Goal: Transaction & Acquisition: Purchase product/service

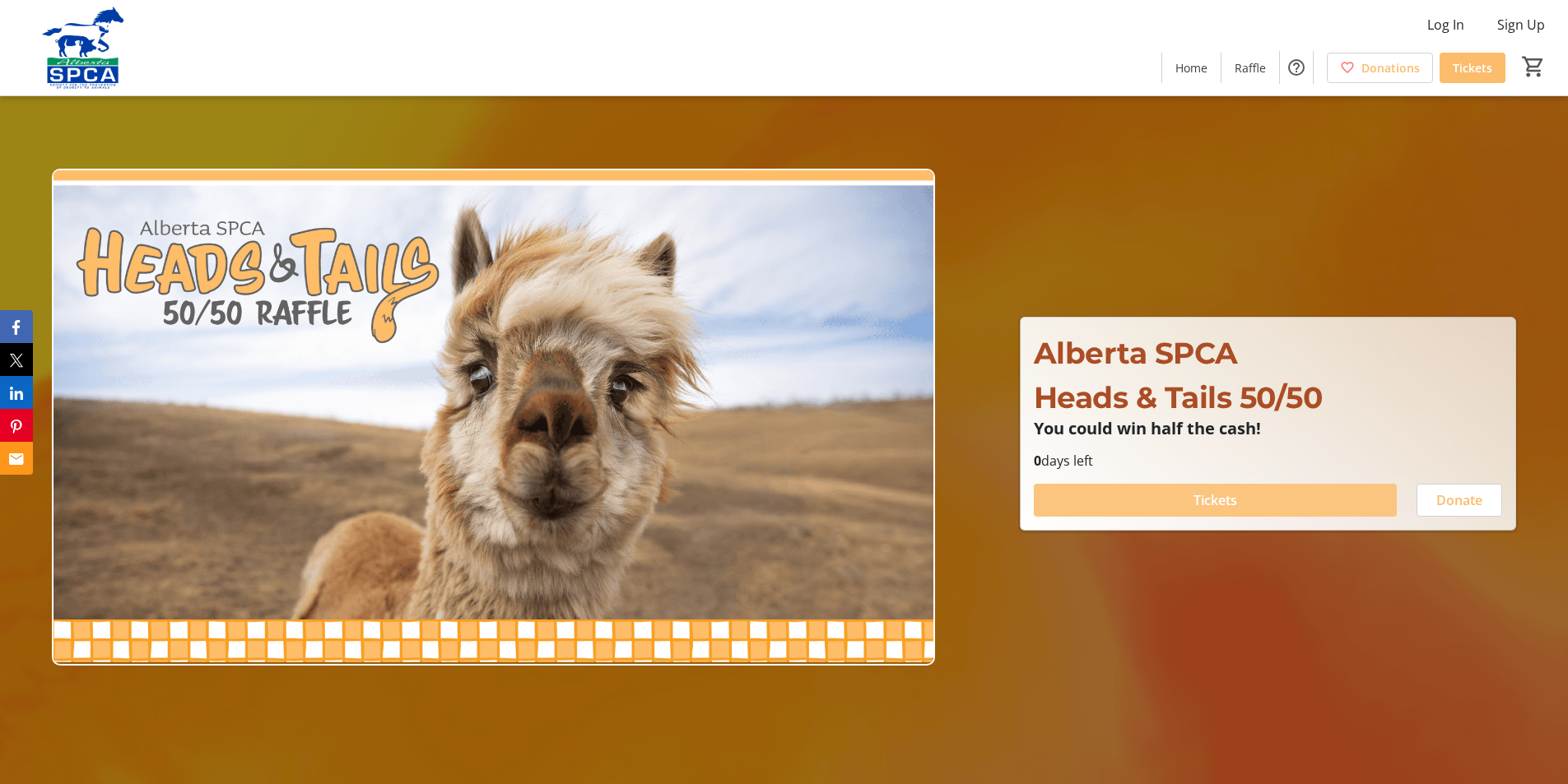
click at [1224, 495] on span "Tickets" at bounding box center [1215, 500] width 44 height 20
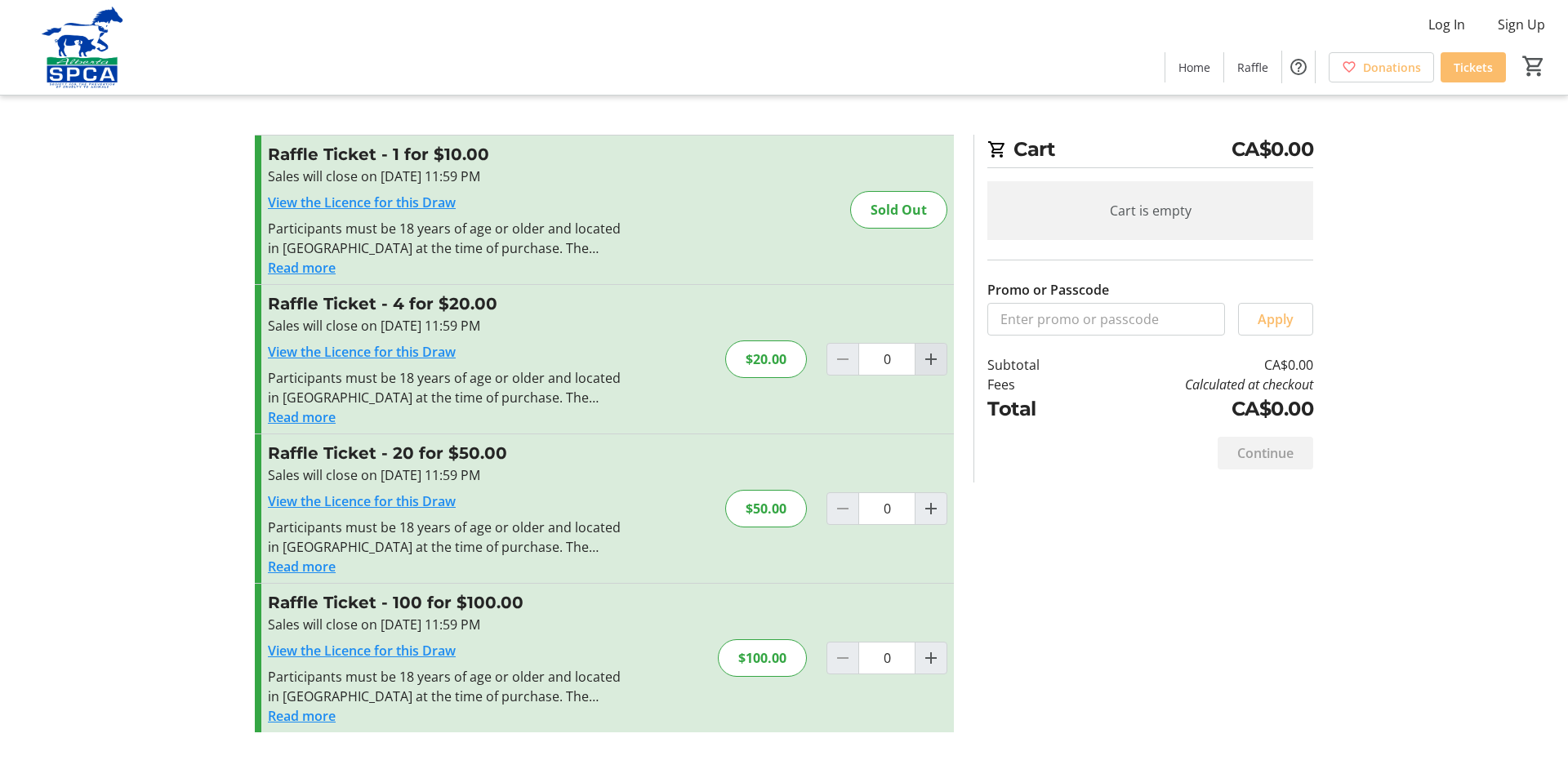
click at [932, 360] on mat-icon "Increment by one" at bounding box center [931, 358] width 20 height 20
type input "1"
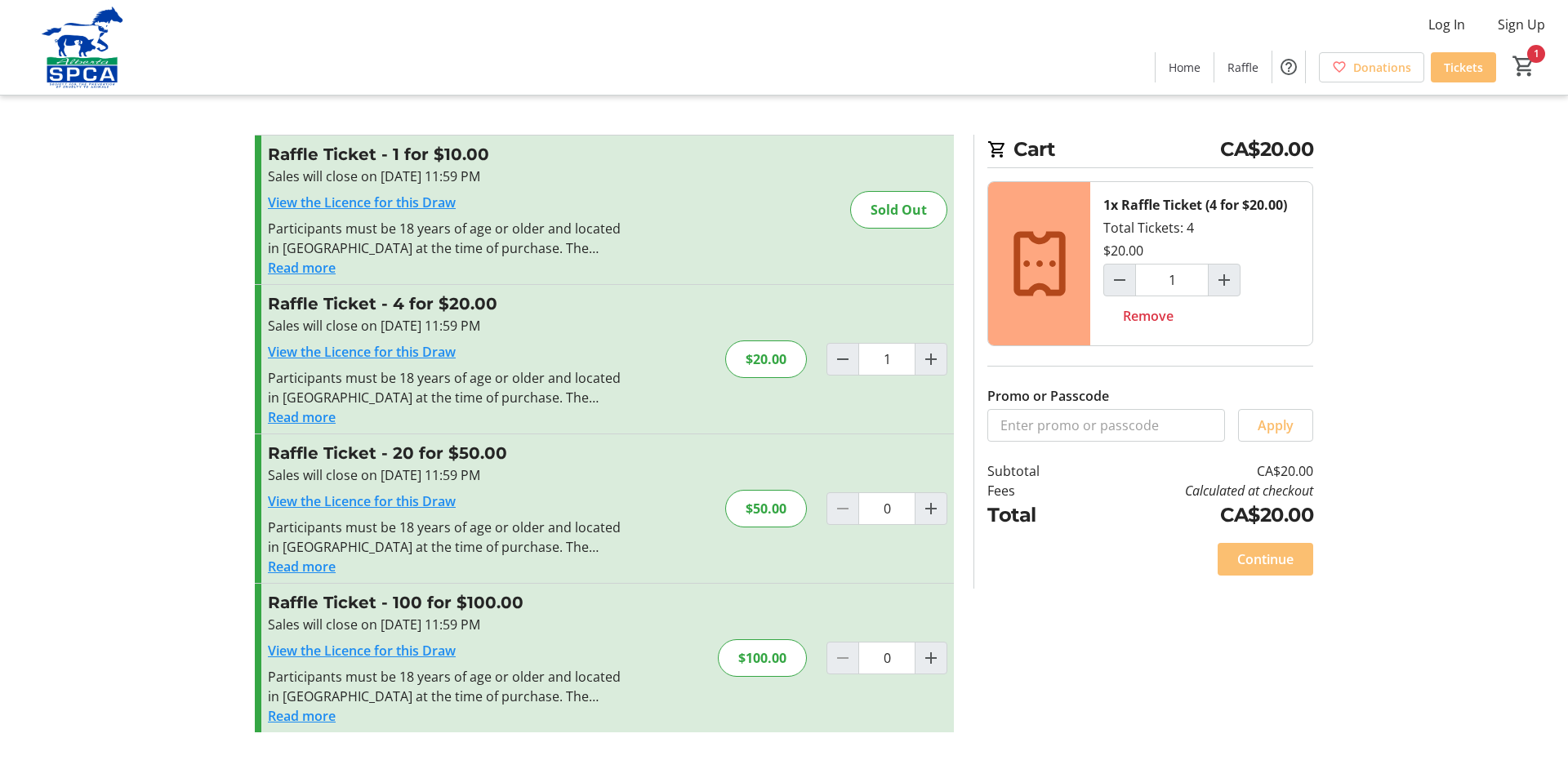
click at [1281, 556] on span "Continue" at bounding box center [1265, 559] width 57 height 20
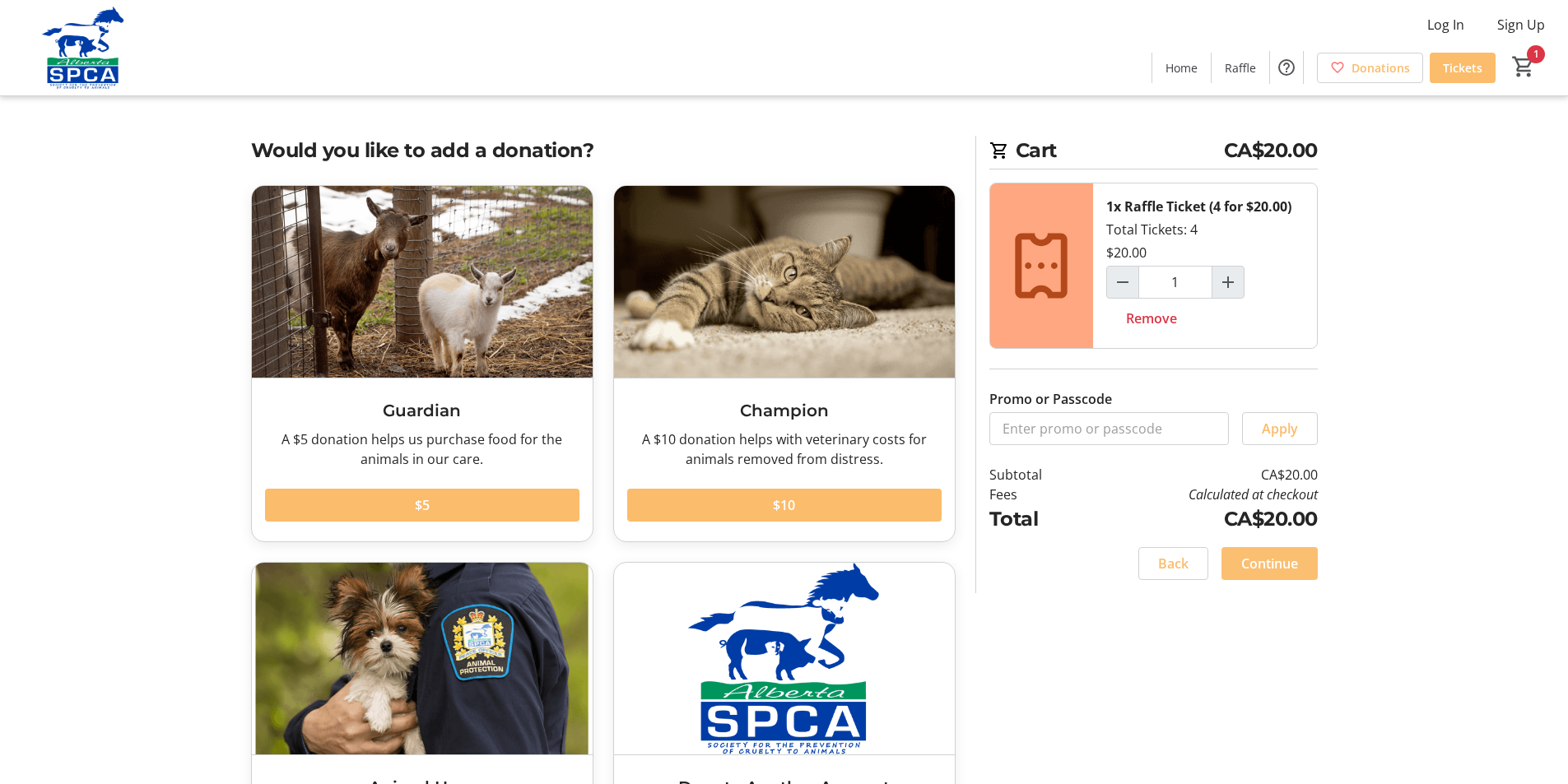
click at [1287, 560] on span "Continue" at bounding box center [1270, 563] width 57 height 20
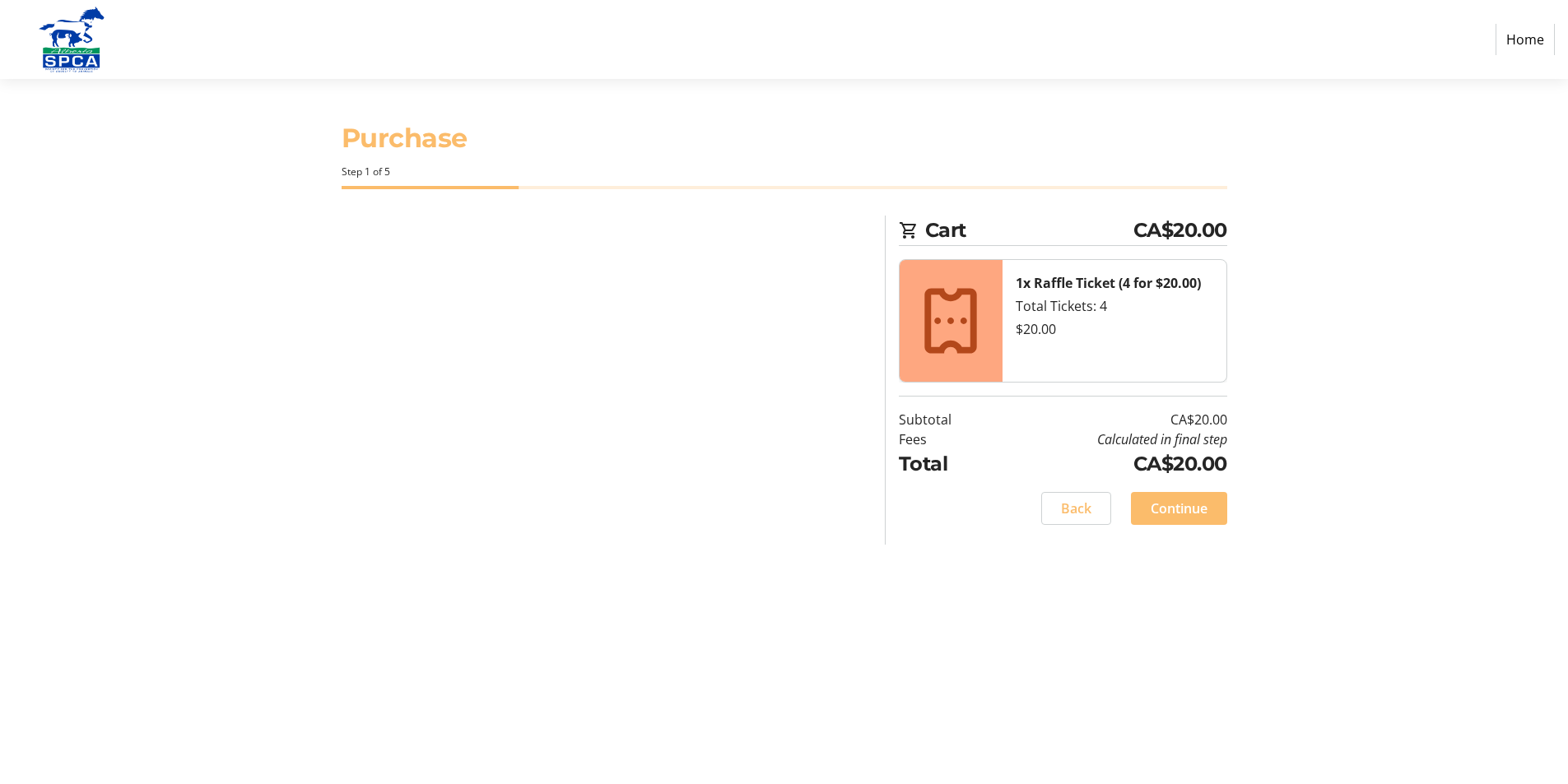
select select "CA"
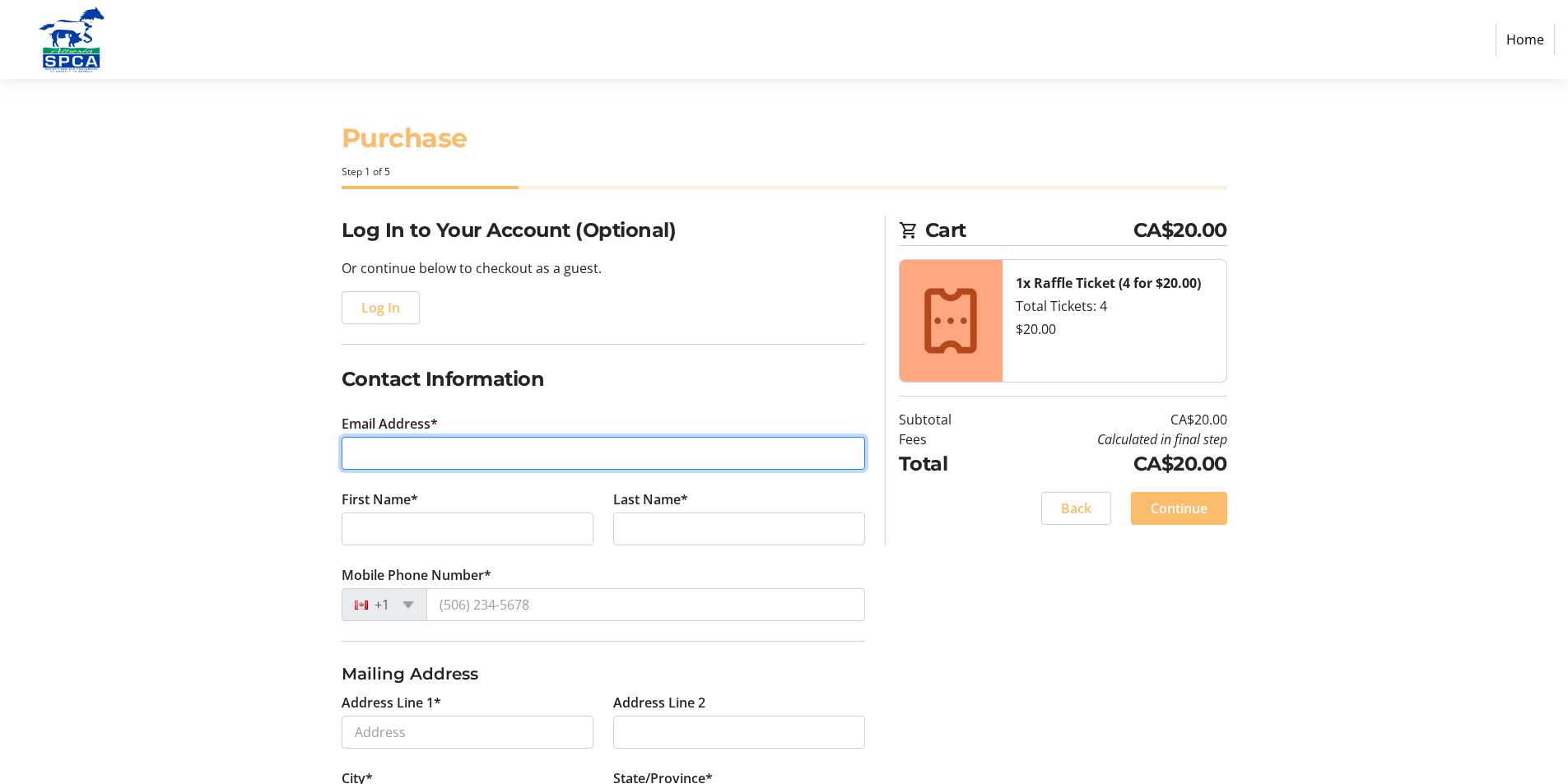
click at [410, 455] on input "Email Address*" at bounding box center [602, 452] width 523 height 33
type input "[EMAIL_ADDRESS][DOMAIN_NAME]"
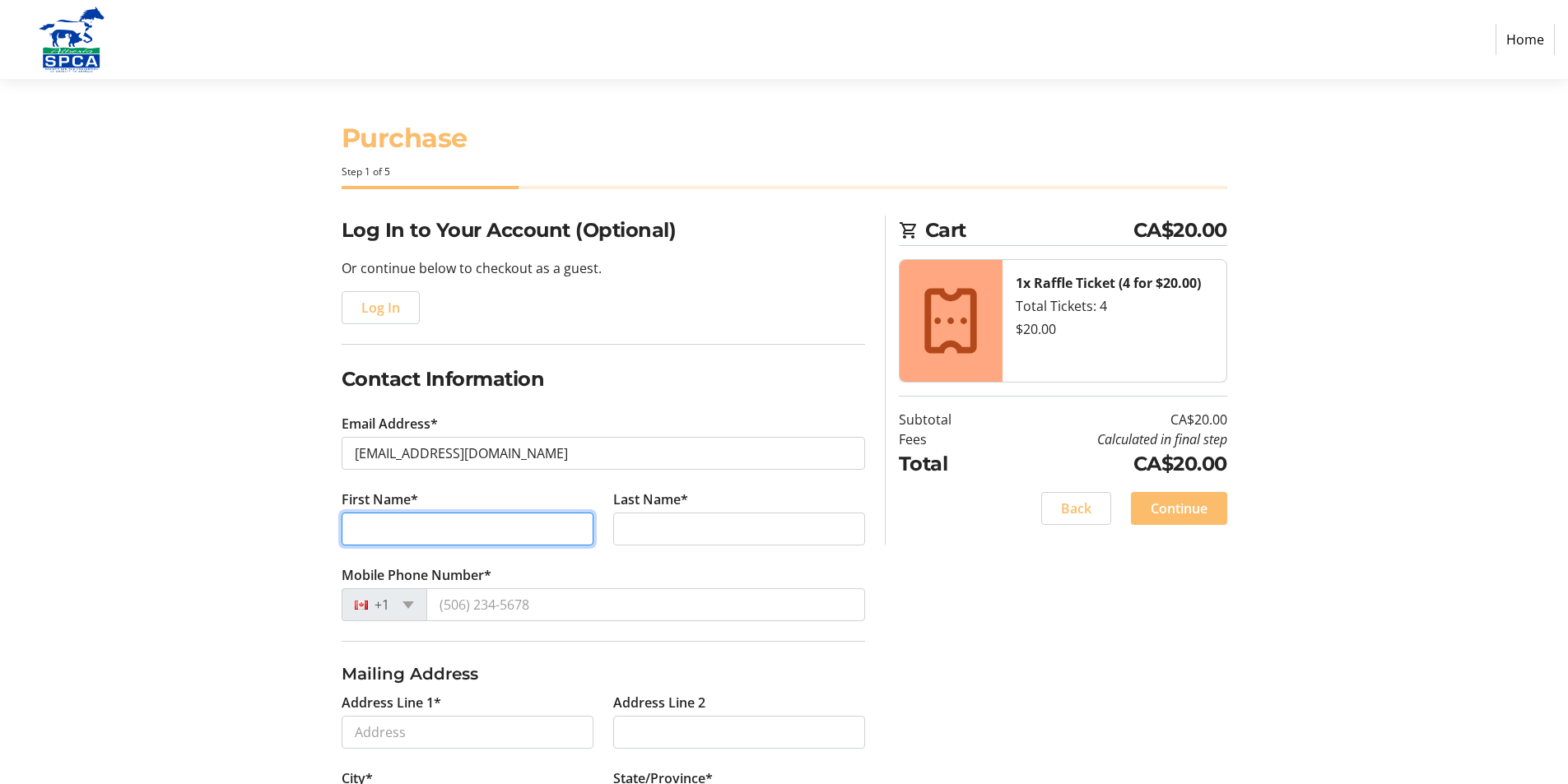
click at [547, 527] on input "First Name*" at bounding box center [467, 529] width 252 height 33
type input "[PERSON_NAME]"
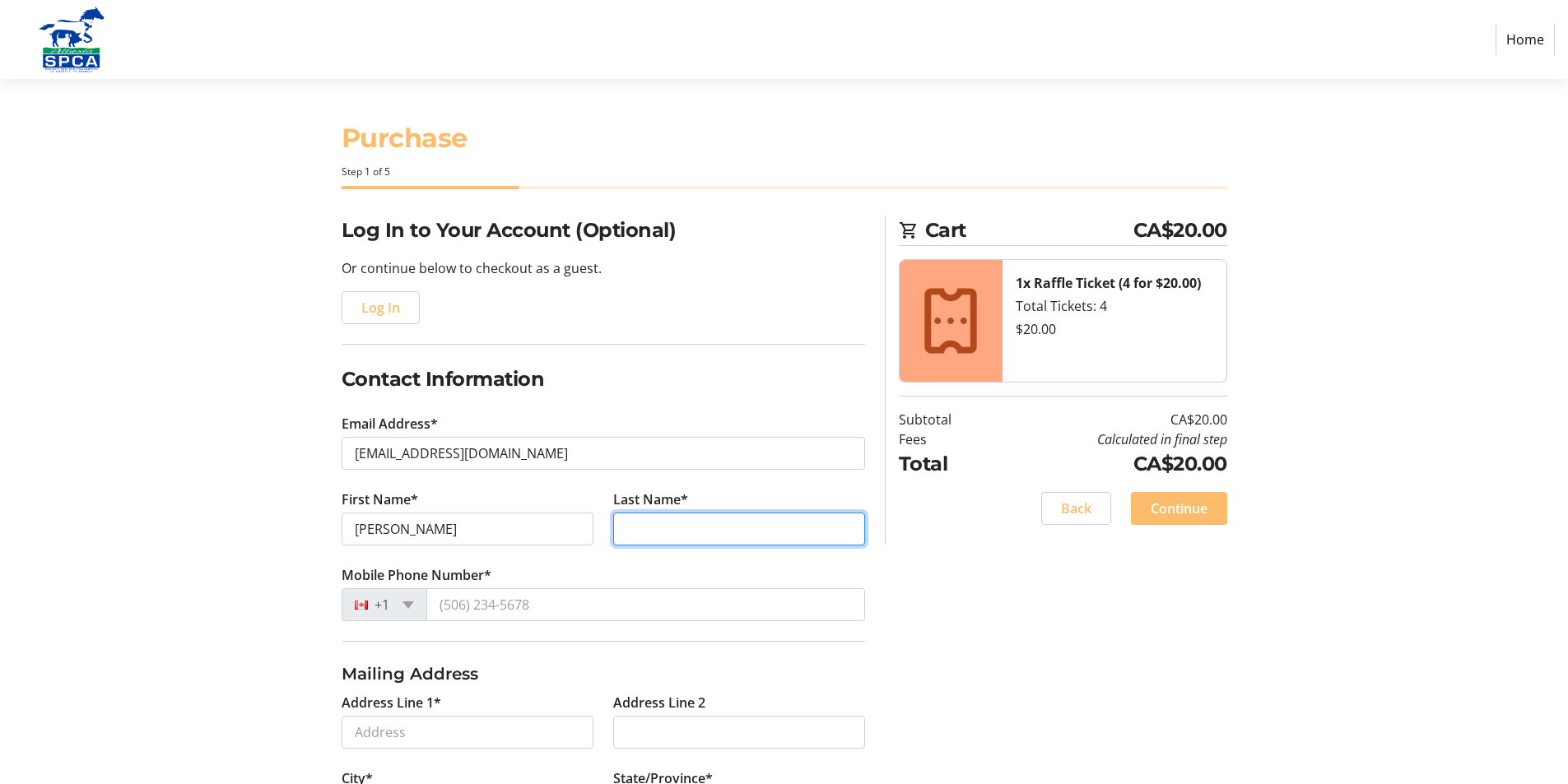
type input "[PERSON_NAME]"
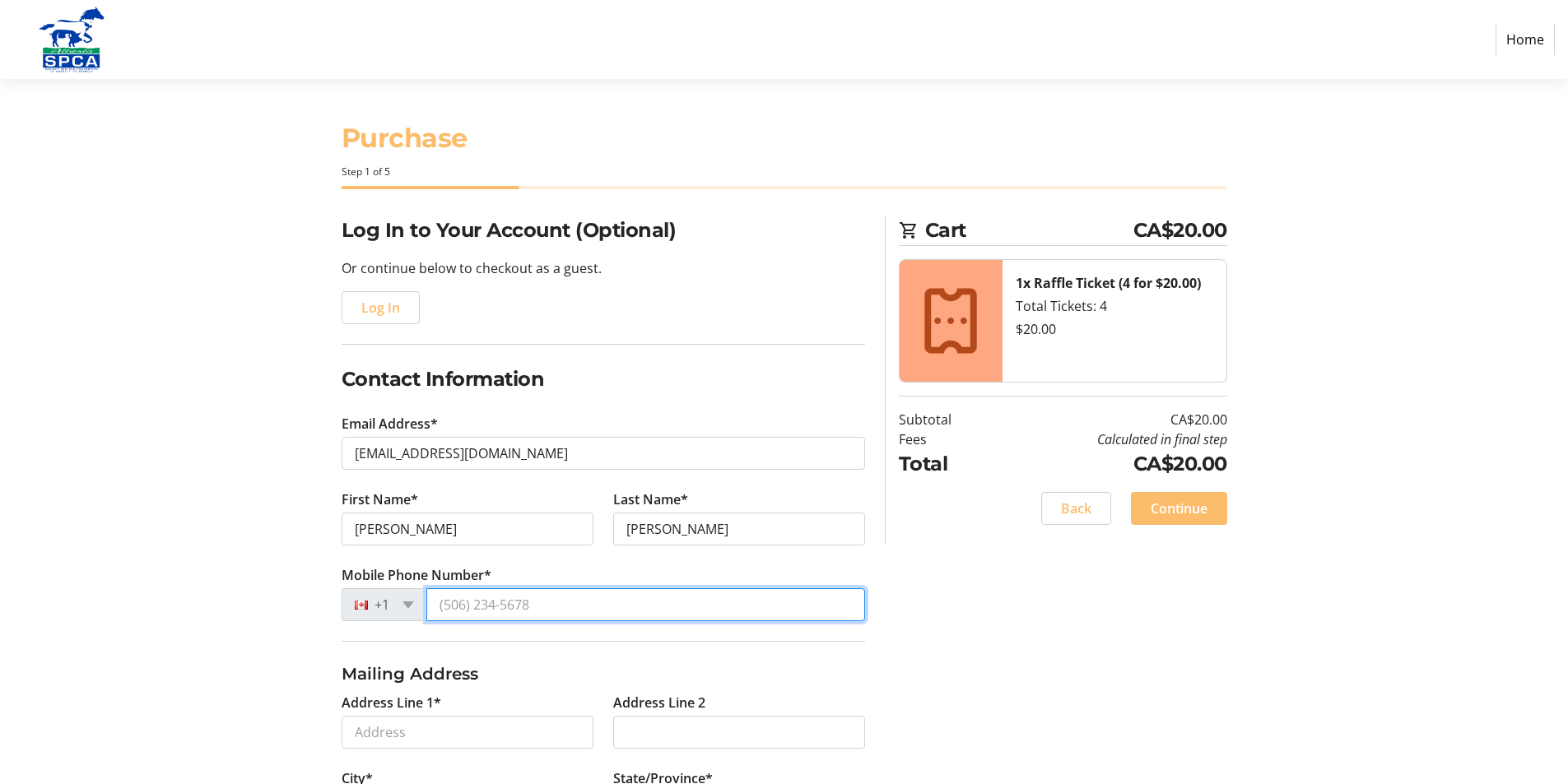
type input "[PHONE_NUMBER]"
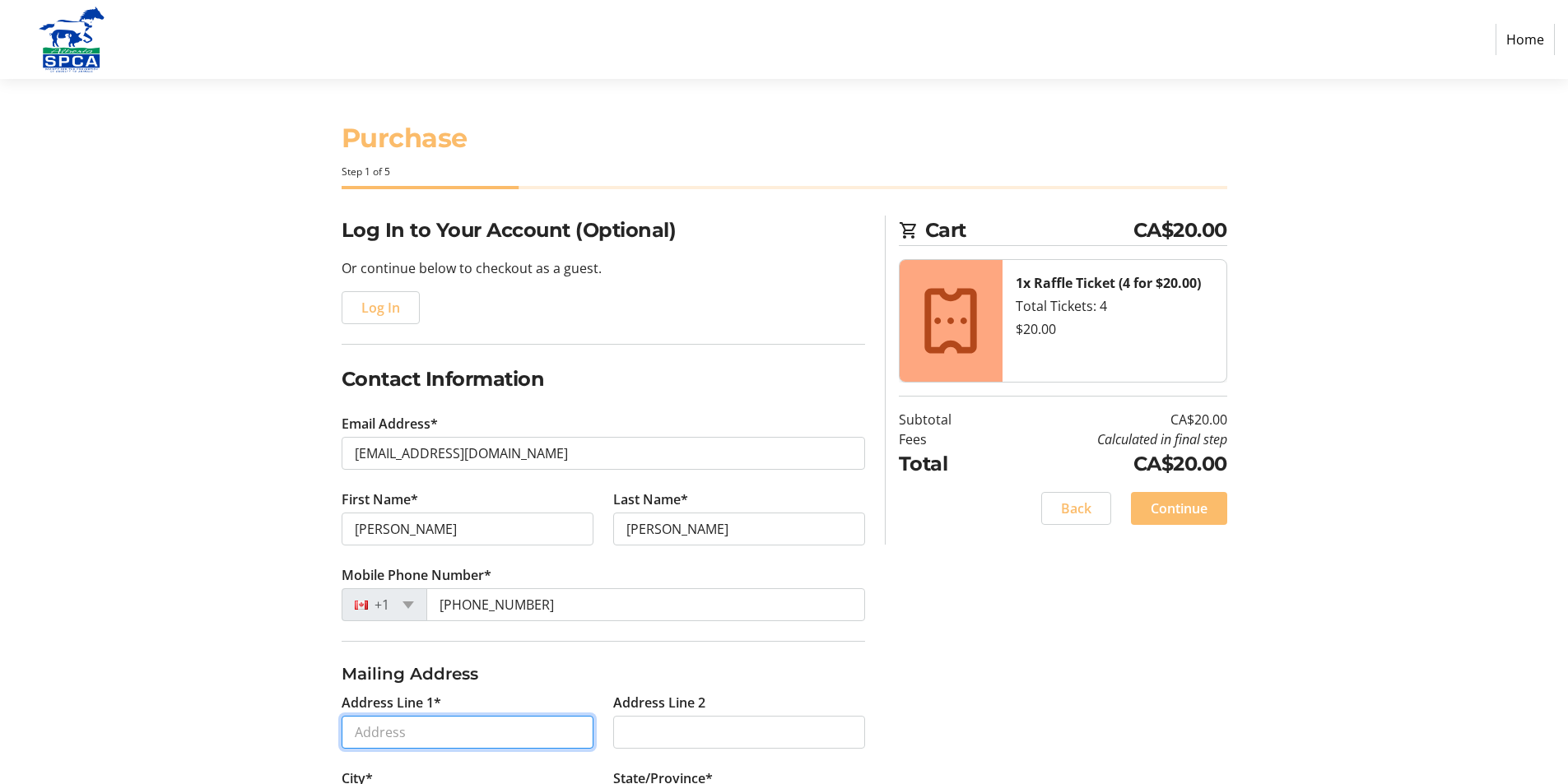
type input "[STREET_ADDRESS]"
type input "[PERSON_NAME]"
select select "AB"
type input "T4L 0A7"
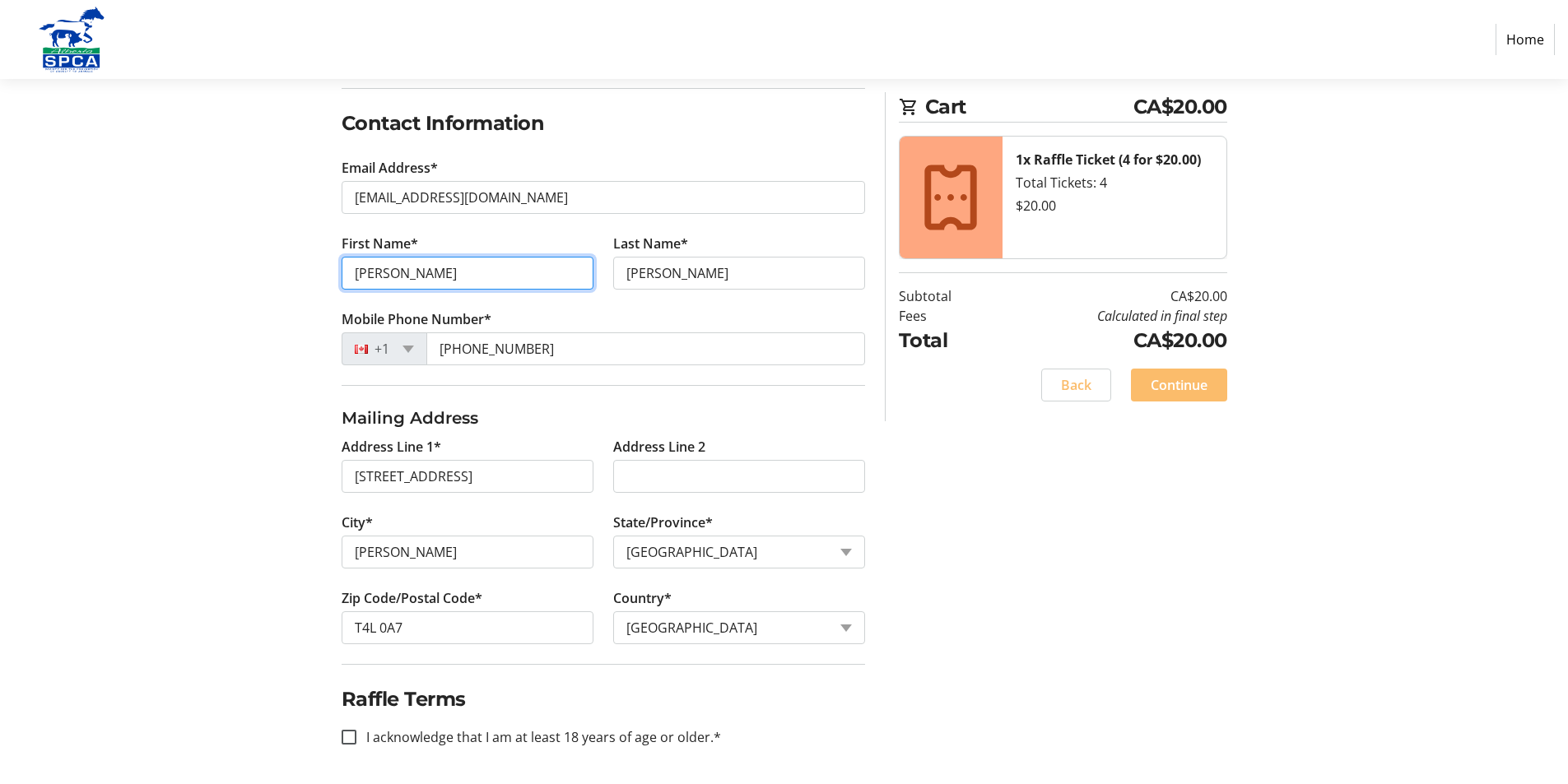
scroll to position [258, 0]
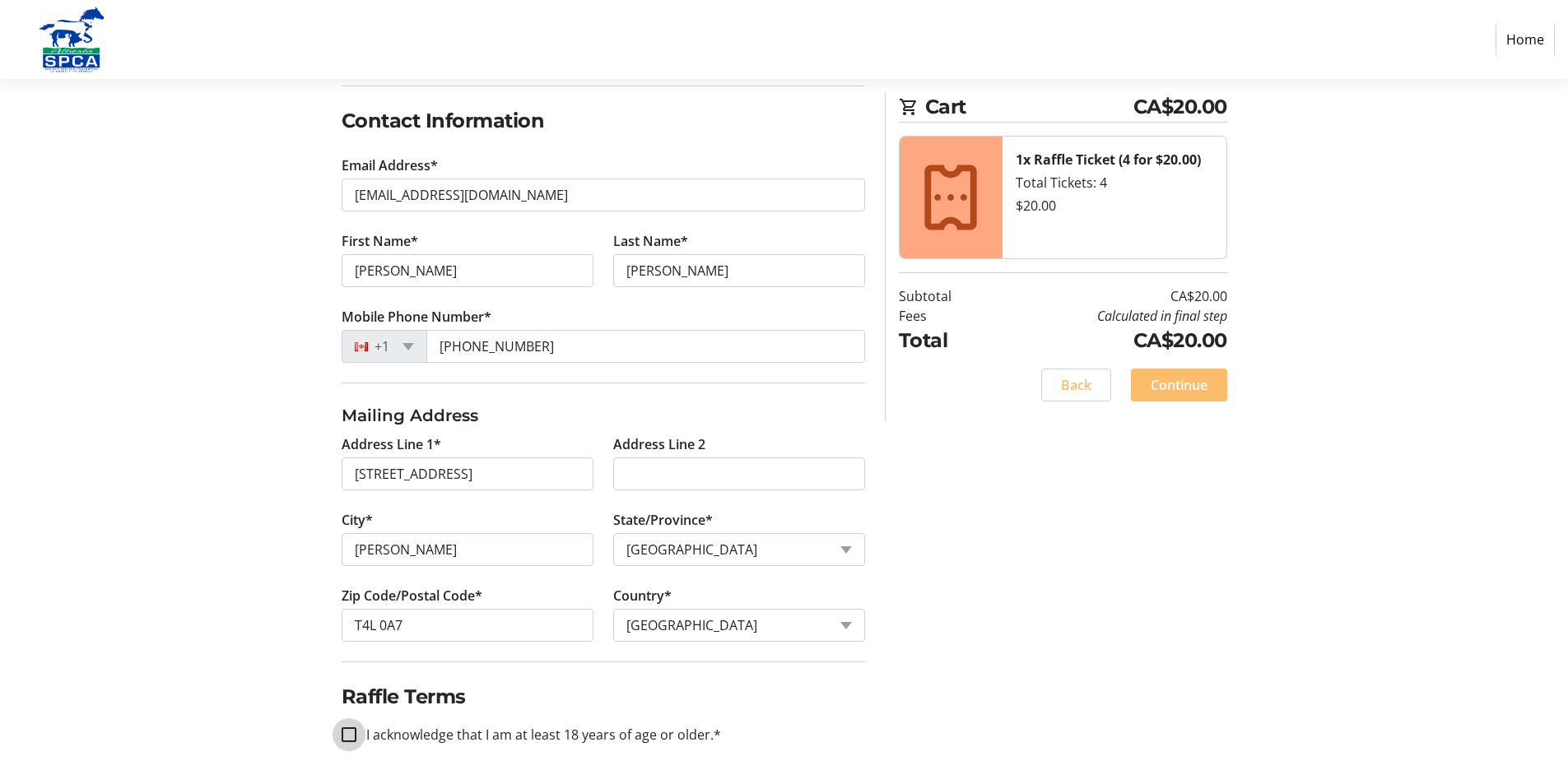
click at [351, 739] on input "I acknowledge that I am at least 18 years of age or older.*" at bounding box center [349, 734] width 15 height 15
checkbox input "true"
click at [1175, 381] on span "Continue" at bounding box center [1179, 385] width 57 height 20
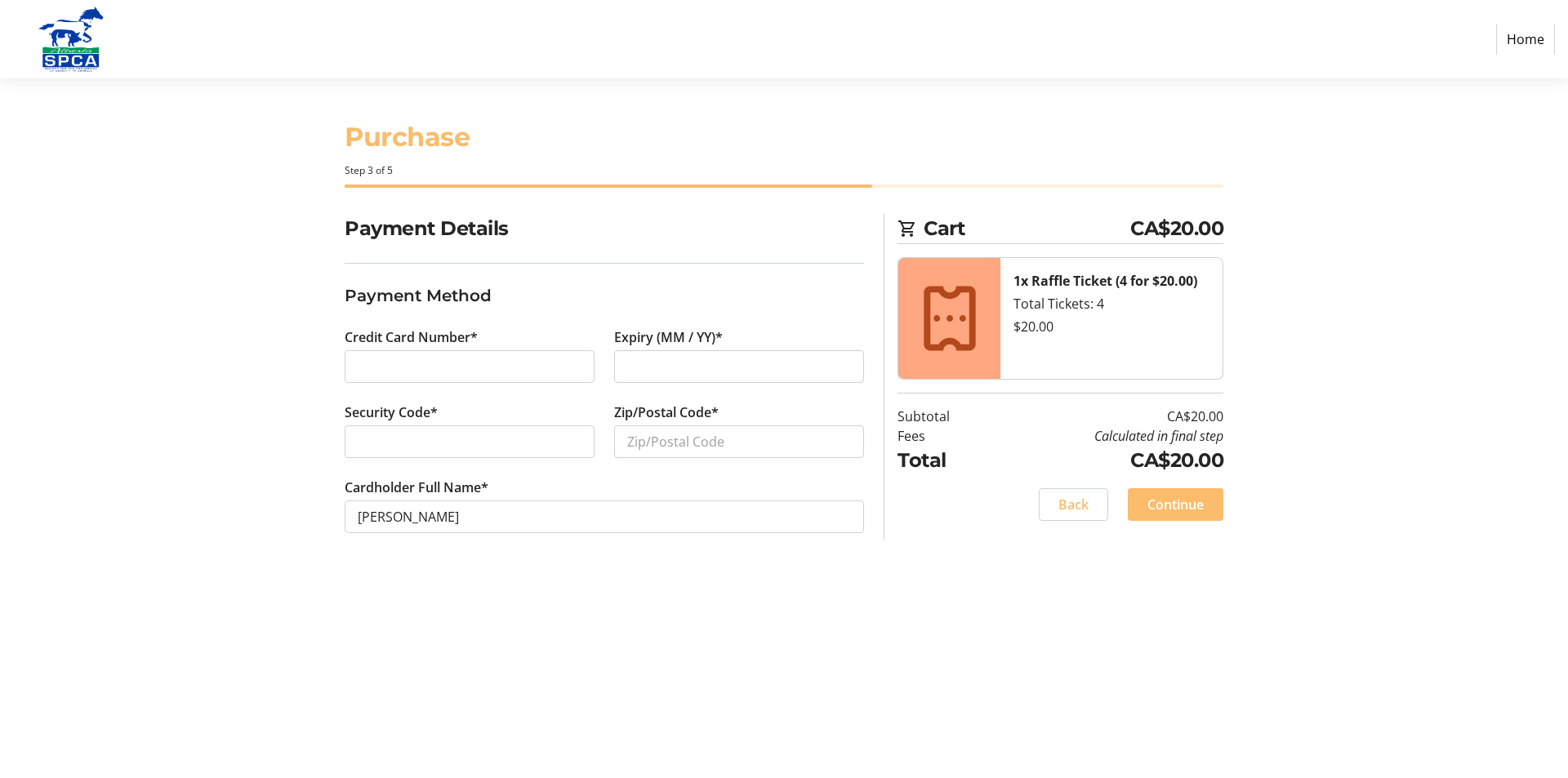
click at [373, 355] on div at bounding box center [469, 366] width 250 height 33
click at [714, 441] on input "Zip/Postal Code*" at bounding box center [739, 441] width 250 height 33
type input "T4L0A7"
click at [1192, 506] on span "Continue" at bounding box center [1176, 504] width 57 height 20
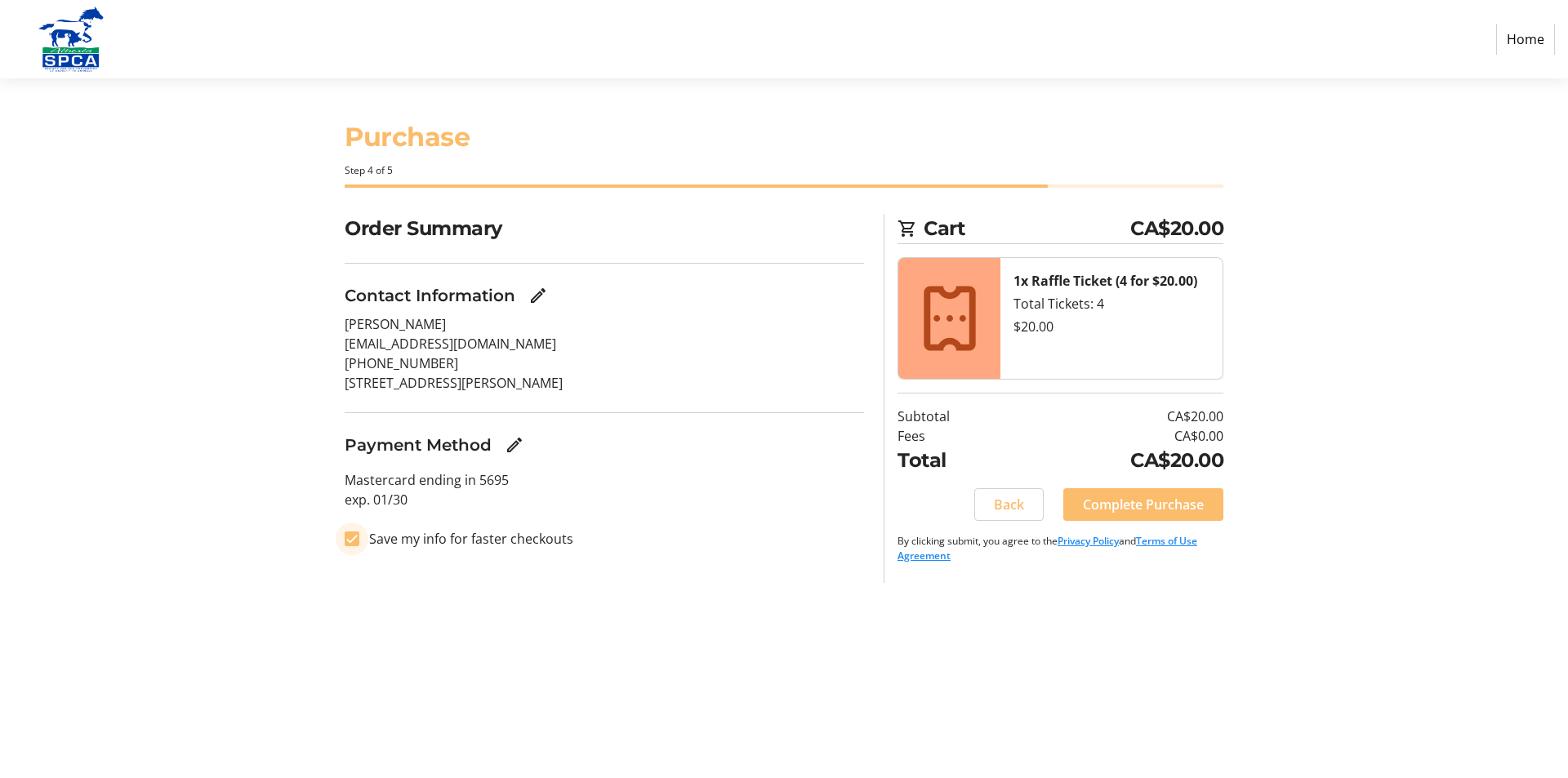
drag, startPoint x: 350, startPoint y: 537, endPoint x: 364, endPoint y: 532, distance: 14.9
click at [350, 536] on input "Save my info for faster checkouts" at bounding box center [352, 539] width 15 height 15
checkbox input "false"
click at [1151, 495] on span "Complete Purchase" at bounding box center [1143, 504] width 121 height 20
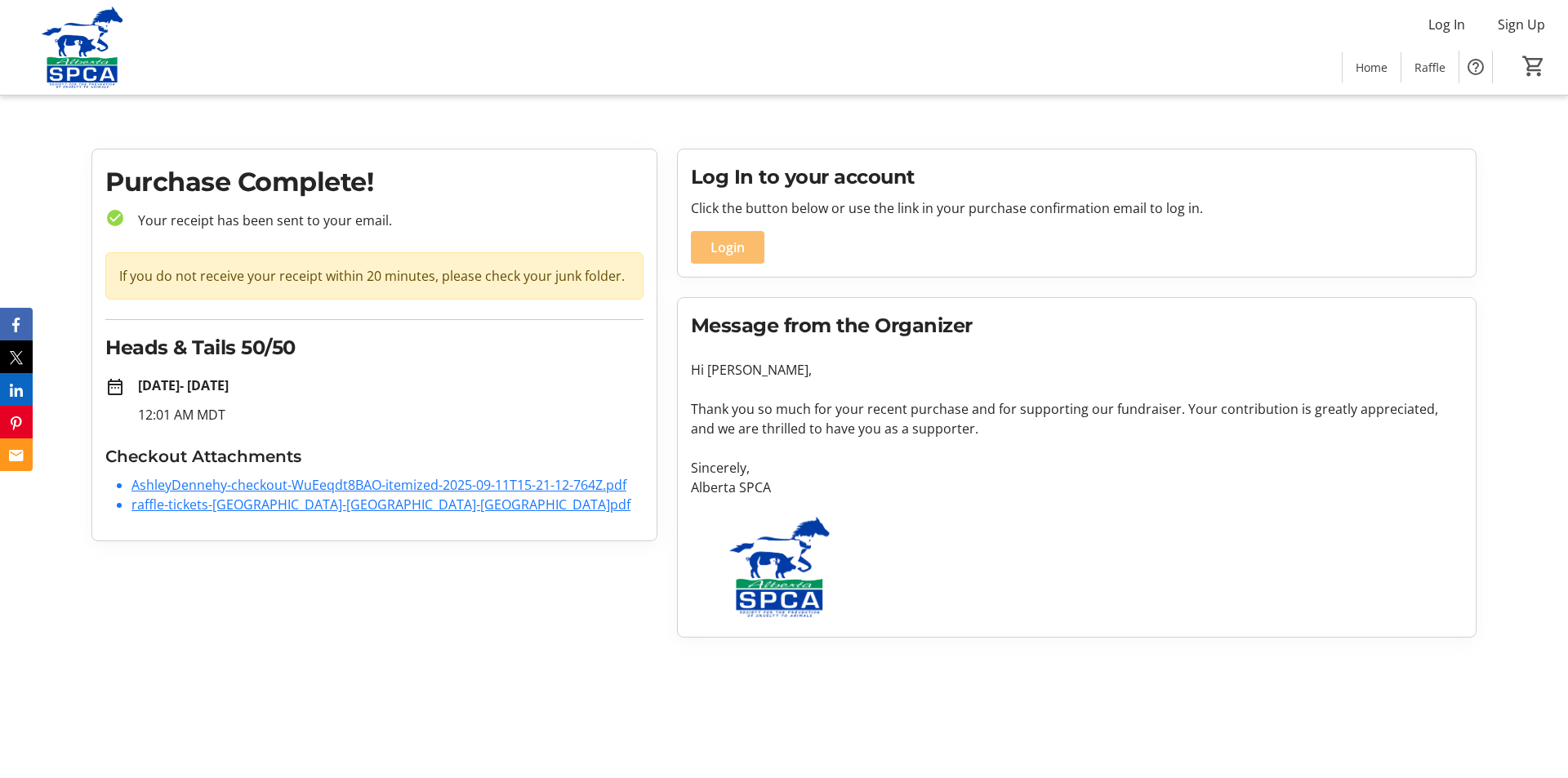
click at [331, 486] on link "AshleyDennehy-checkout-WuEeqdt8BAO-itemized-2025-09-11T15-21-12-764Z.pdf" at bounding box center [378, 484] width 495 height 18
